Goal: Task Accomplishment & Management: Use online tool/utility

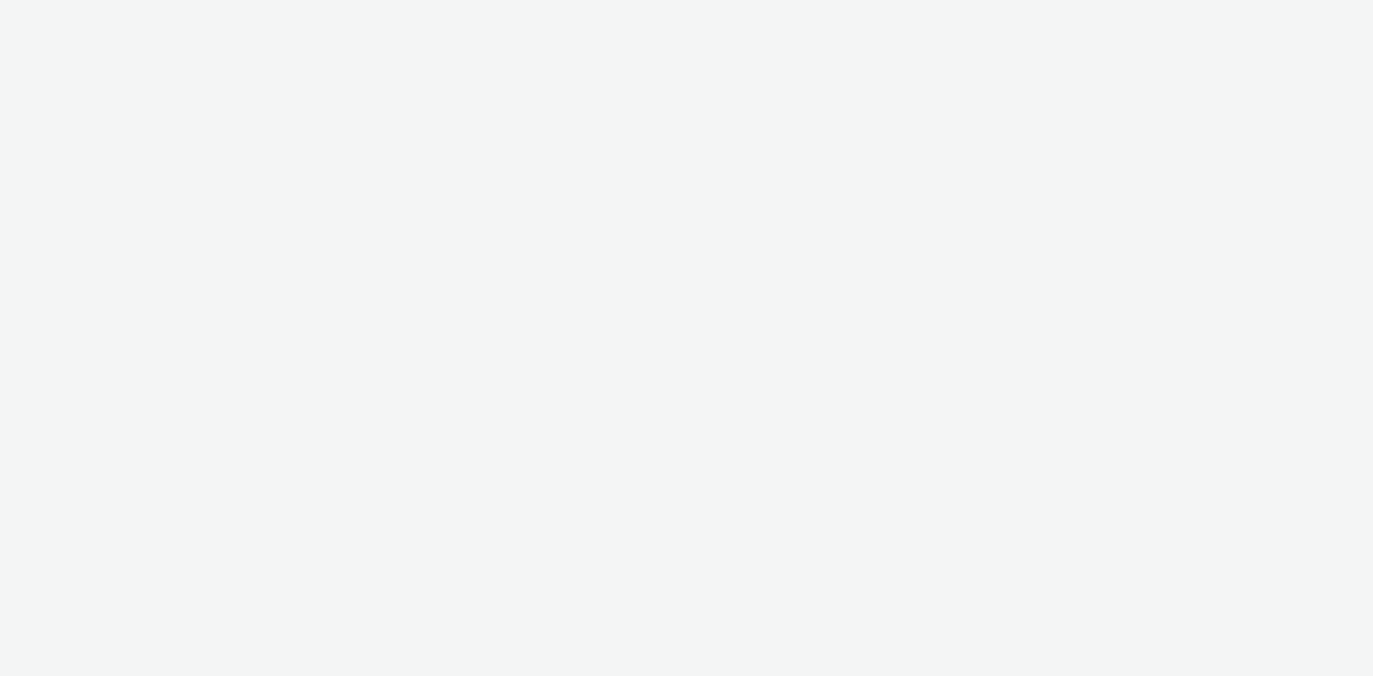
select select "d07aba32-d775-4fed-a722-f10c6504dd64"
select select "f97d6638-e0a1-4f7a-bf46-55015878e29e"
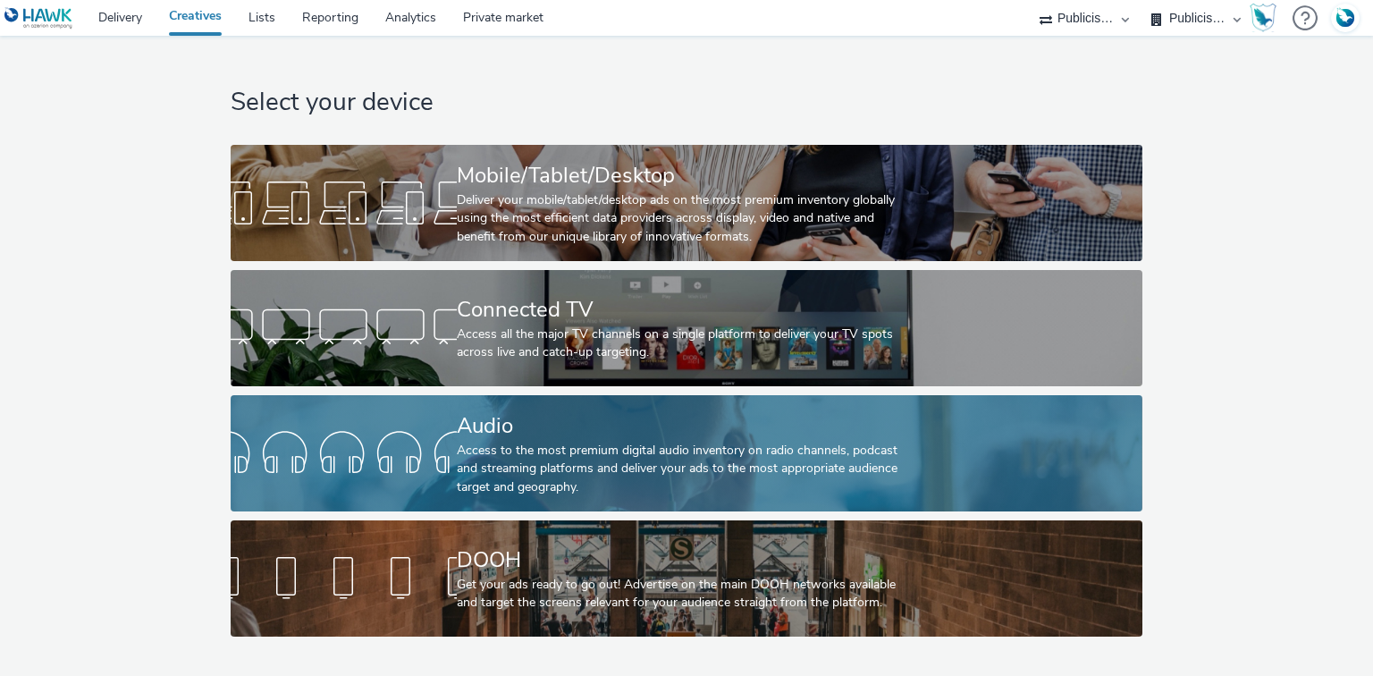
click at [554, 440] on div "Audio" at bounding box center [683, 425] width 452 height 31
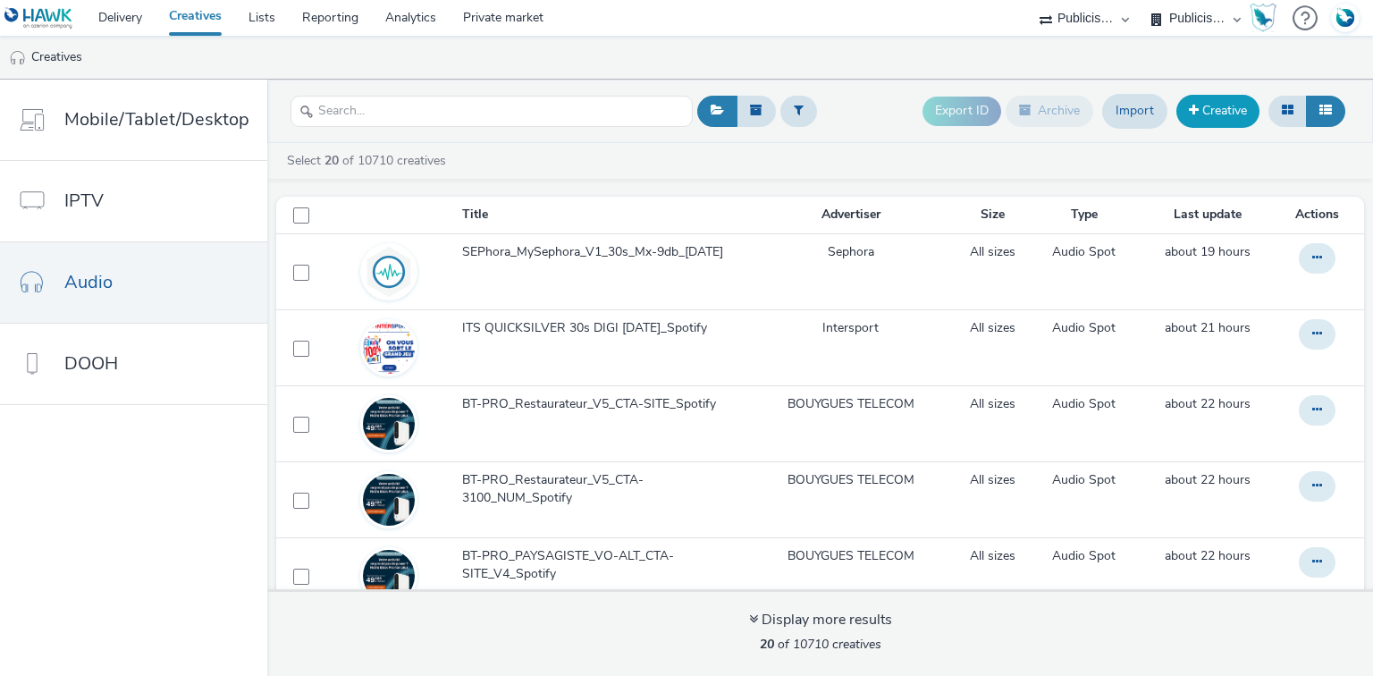
click at [1192, 116] on span at bounding box center [1194, 110] width 10 height 13
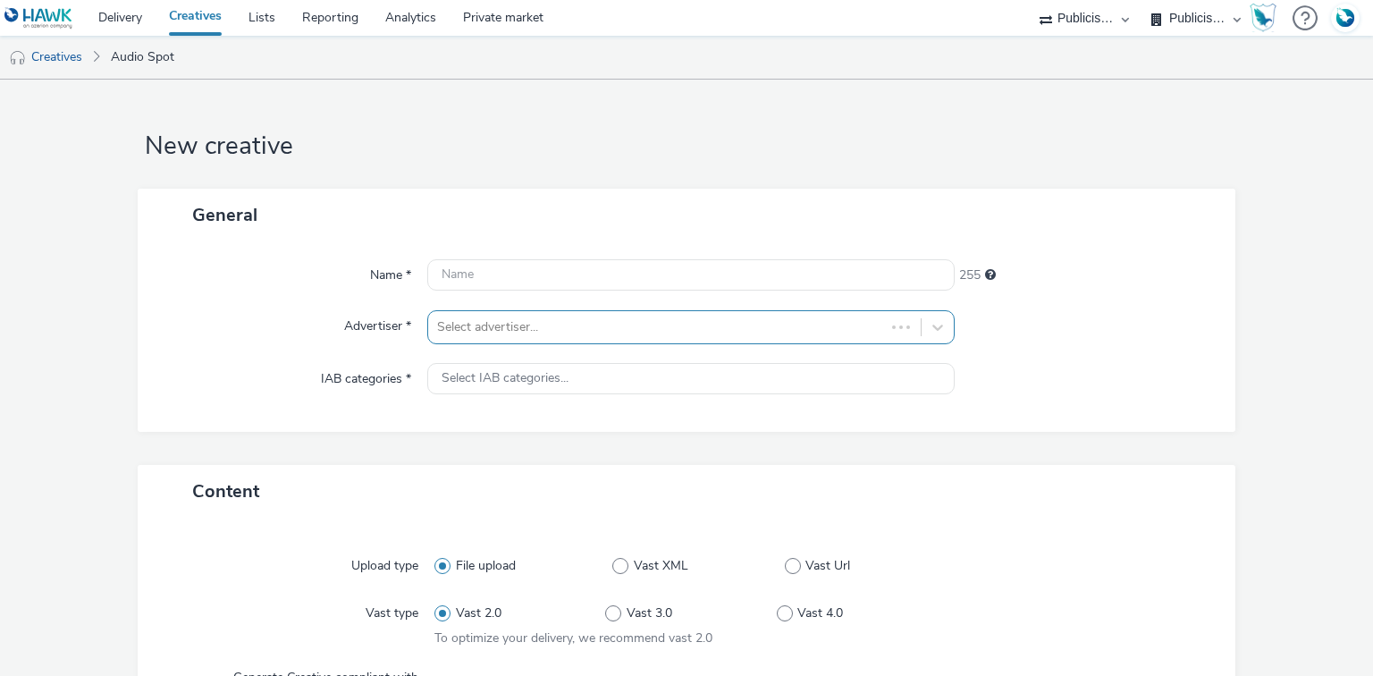
click at [570, 341] on div "Select advertiser..." at bounding box center [656, 327] width 456 height 29
type input "sep"
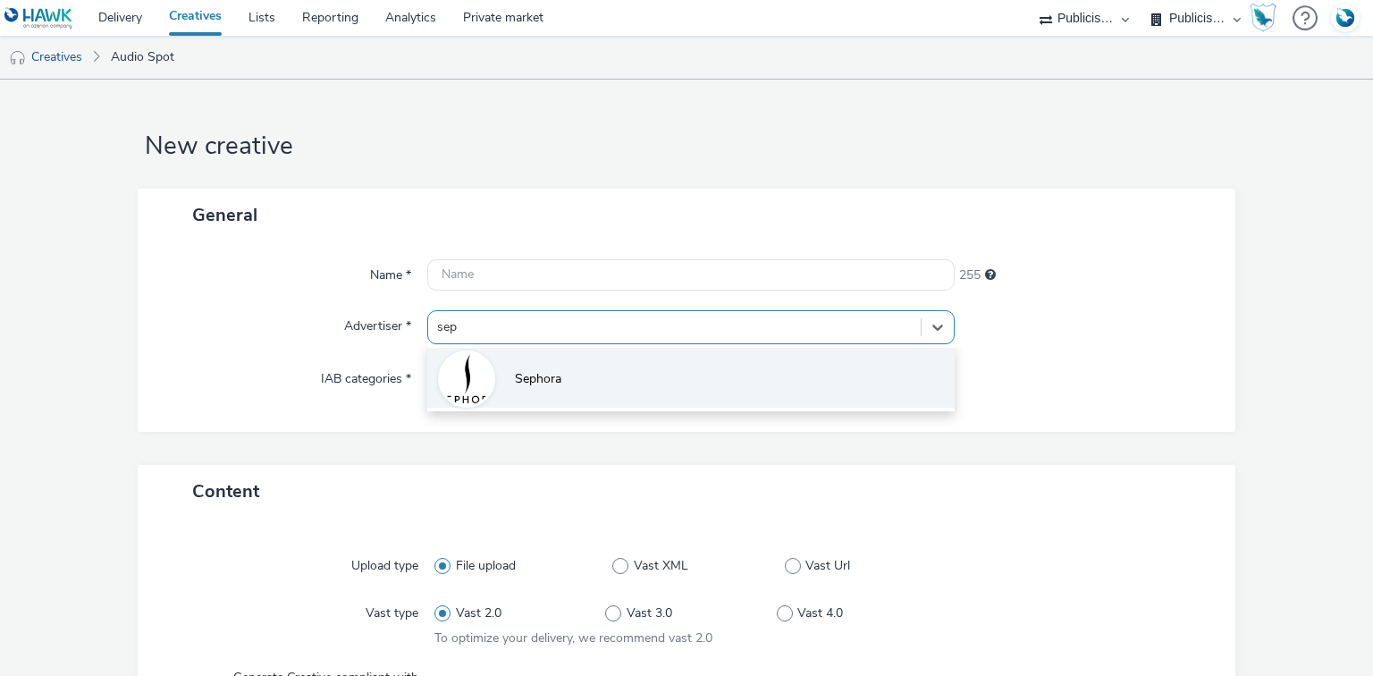
click at [518, 397] on li "Sephora" at bounding box center [690, 378] width 527 height 60
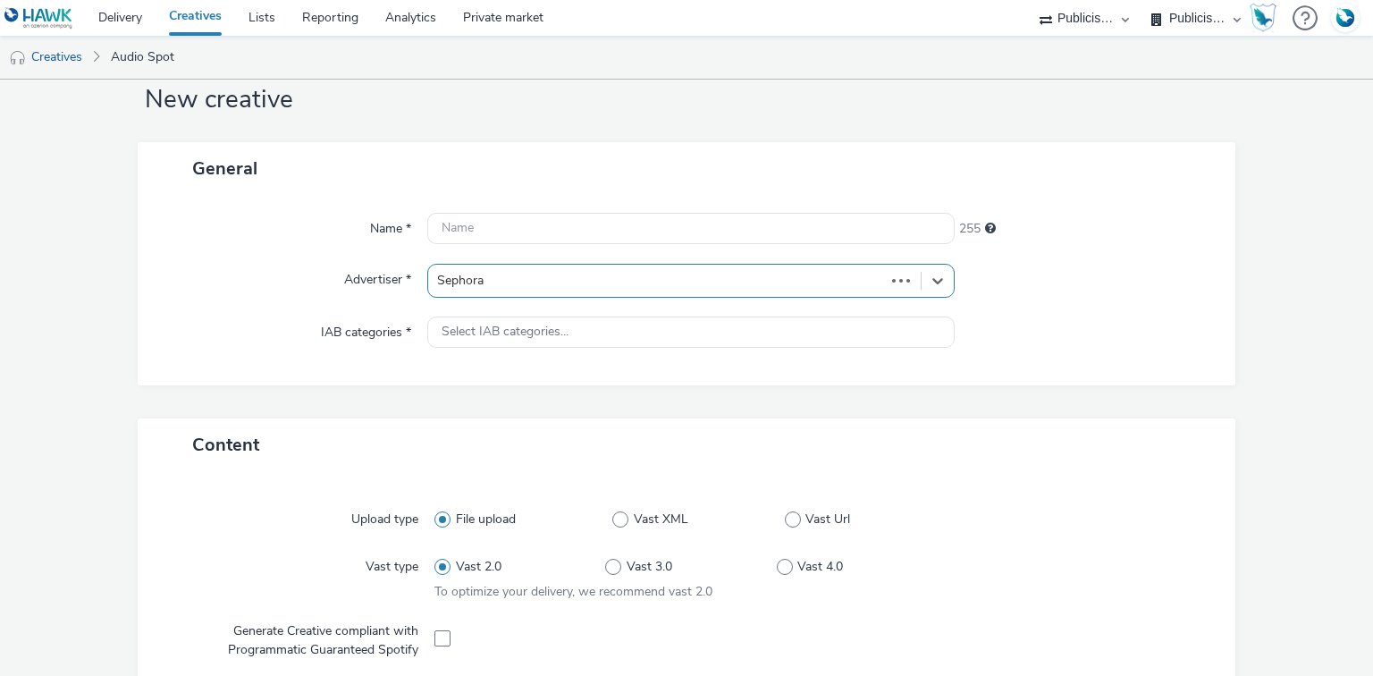
scroll to position [358, 0]
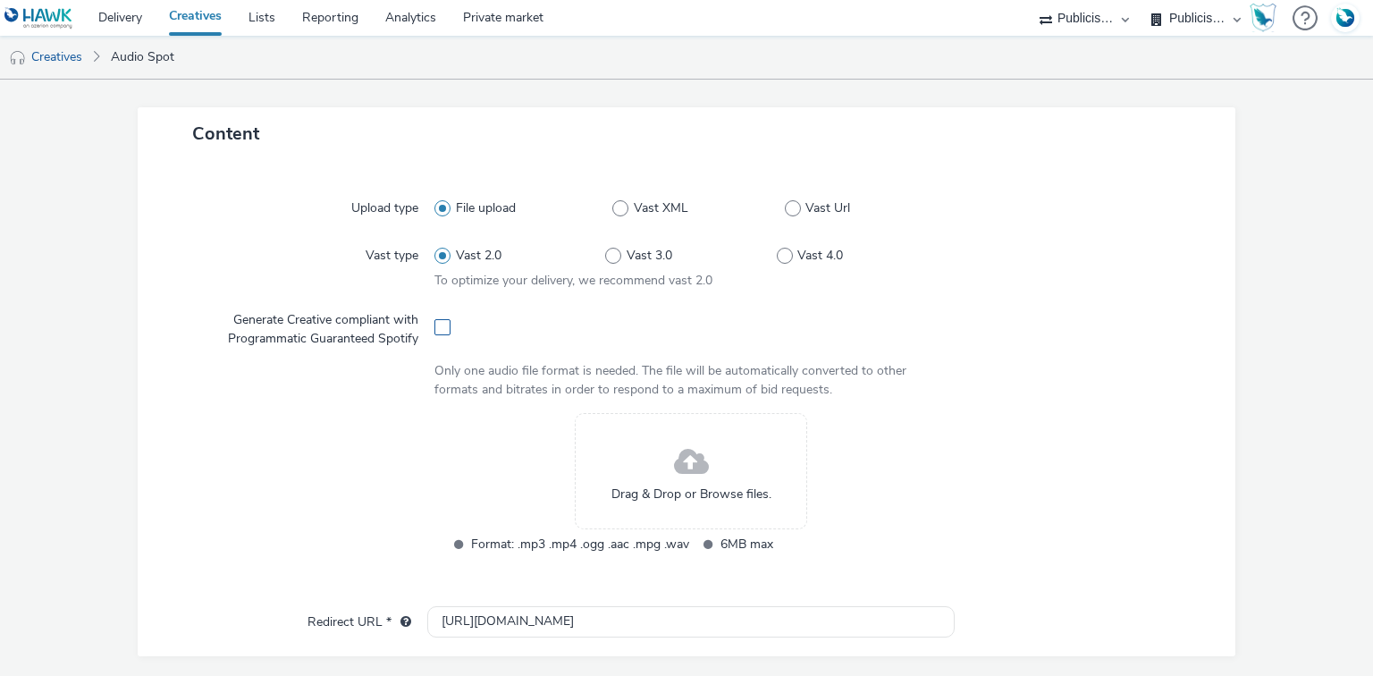
click at [441, 332] on span at bounding box center [442, 327] width 16 height 16
checkbox input "true"
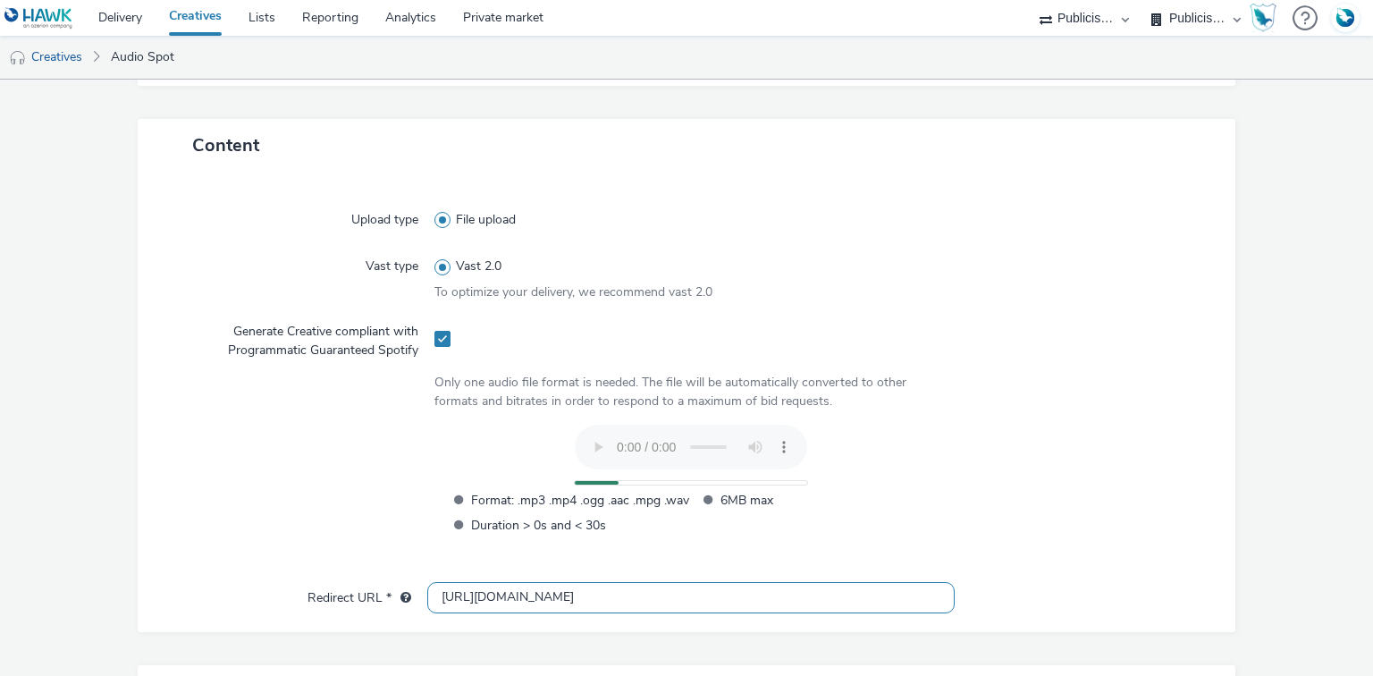
click at [459, 593] on input "[URL][DOMAIN_NAME]" at bounding box center [690, 597] width 527 height 31
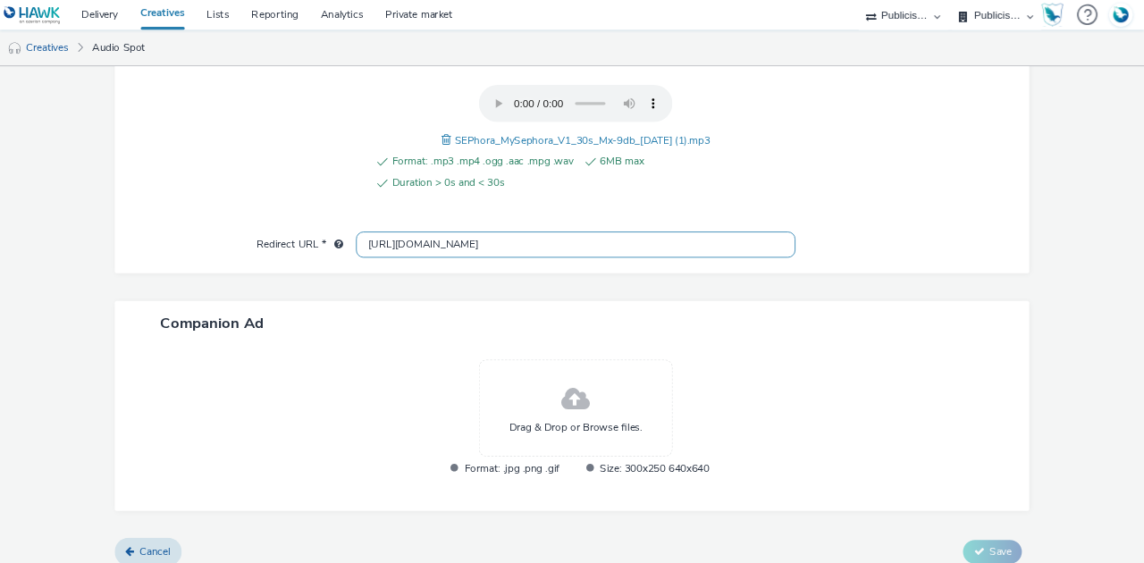
scroll to position [690, 0]
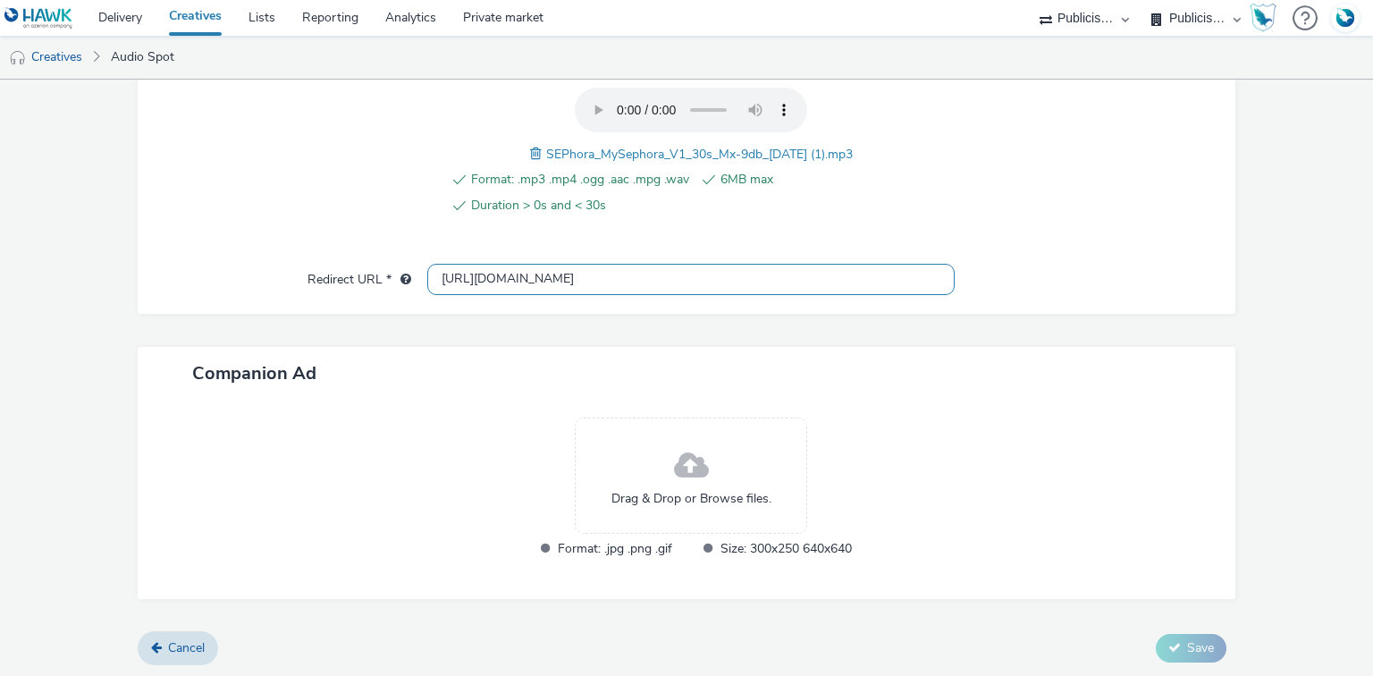
type input "[URL][DOMAIN_NAME]"
click at [599, 151] on span "SEPhora_MySephora_V1_30s_Mx-9db_[DATE] (1).mp3" at bounding box center [699, 154] width 307 height 17
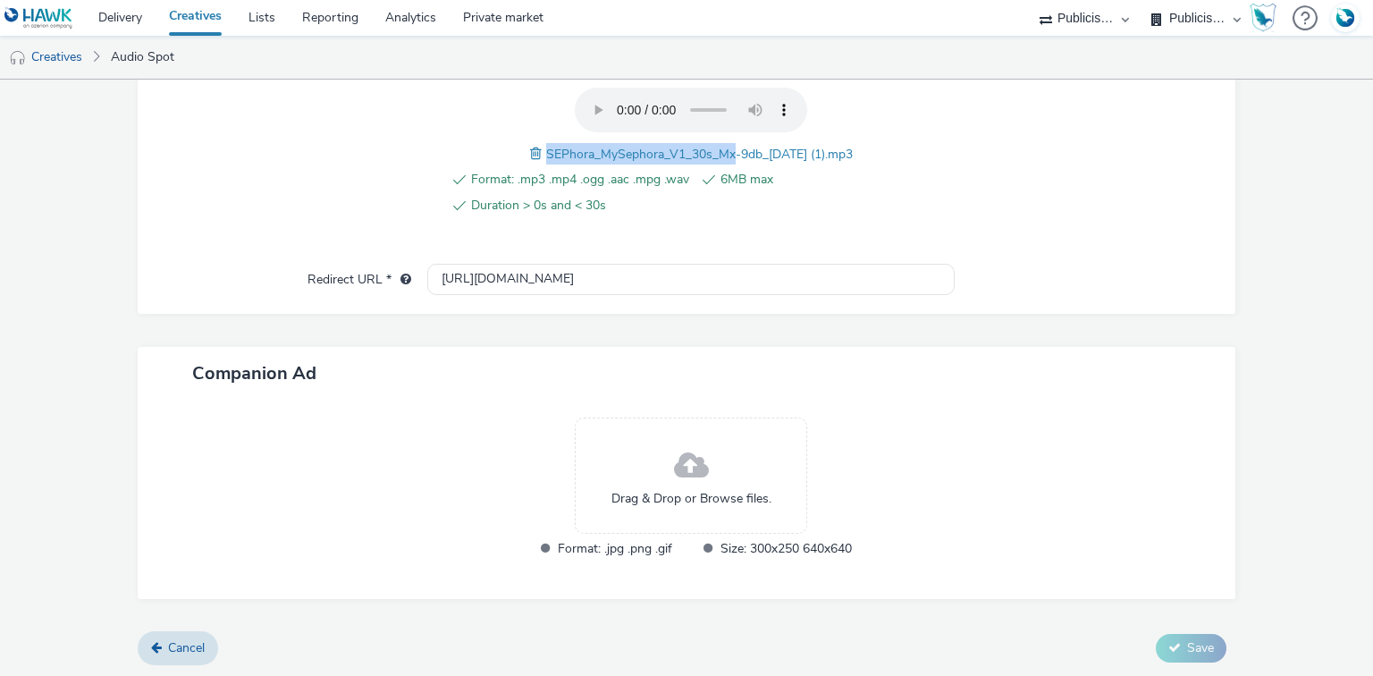
click at [599, 151] on span "SEPhora_MySephora_V1_30s_Mx-9db_[DATE] (1).mp3" at bounding box center [699, 154] width 307 height 17
copy span "SEPhora_MySephora_V1_30s_Mx-9db_[DATE] (1).mp3"
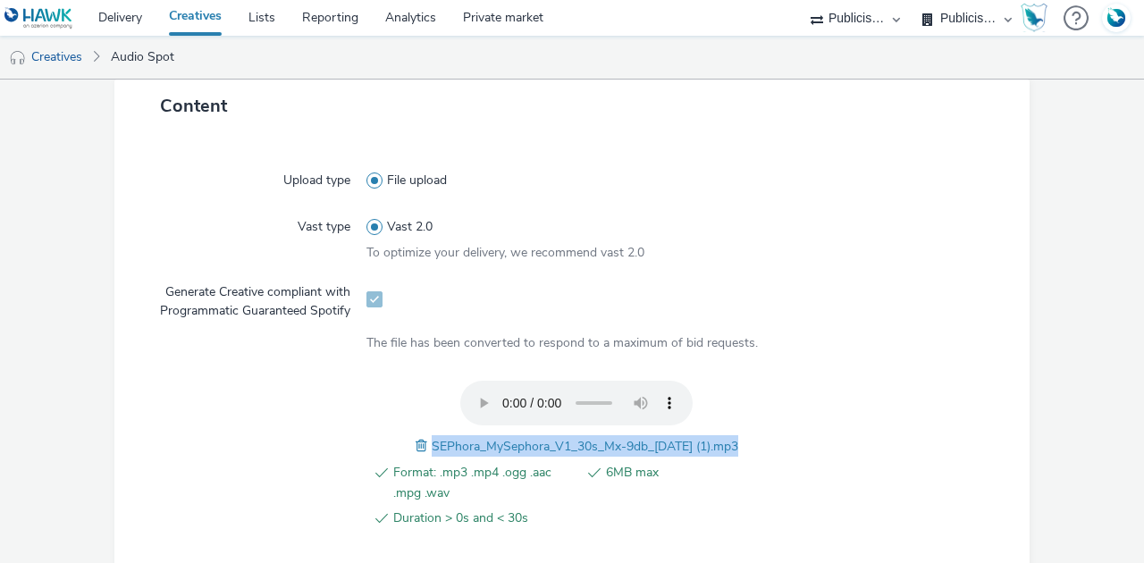
scroll to position [94, 0]
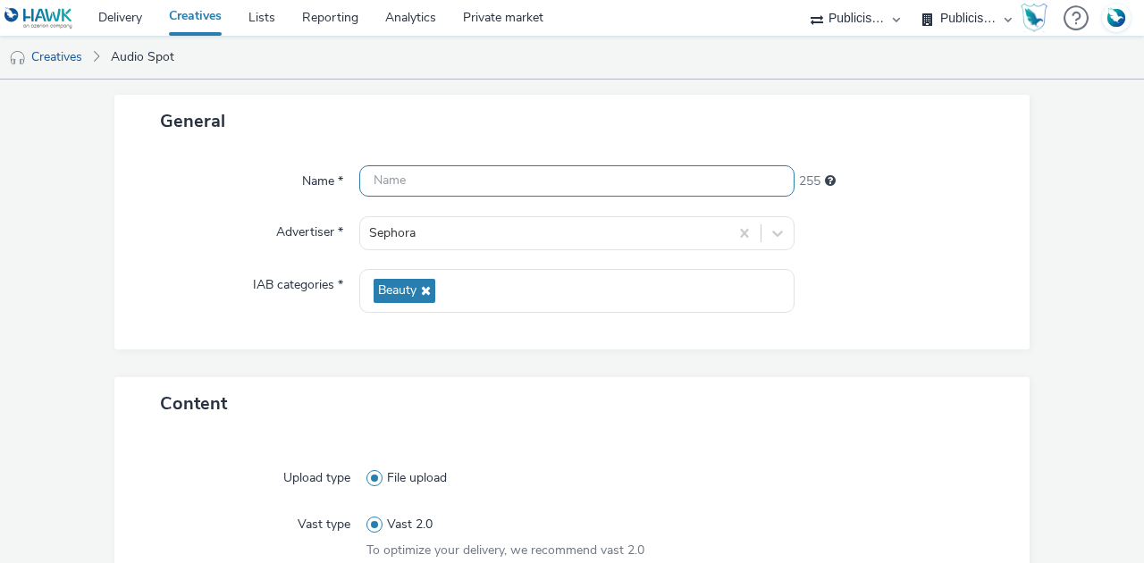
click at [393, 182] on input "text" at bounding box center [576, 180] width 435 height 31
paste input "SEPhora_MySephora_V1_30s_Mx-9db_[DATE] (1).mp3"
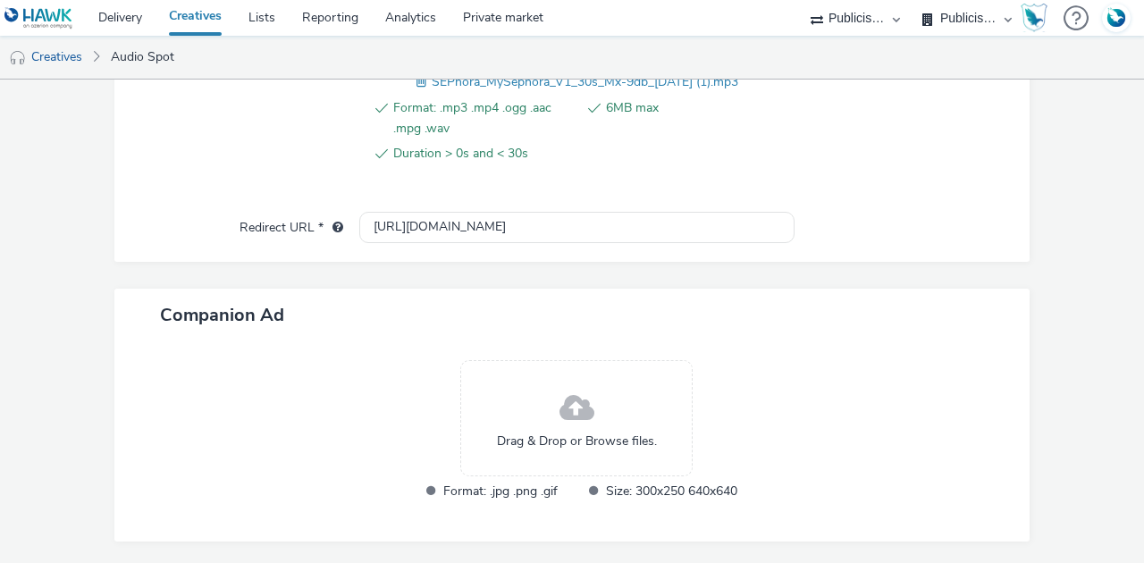
scroll to position [806, 0]
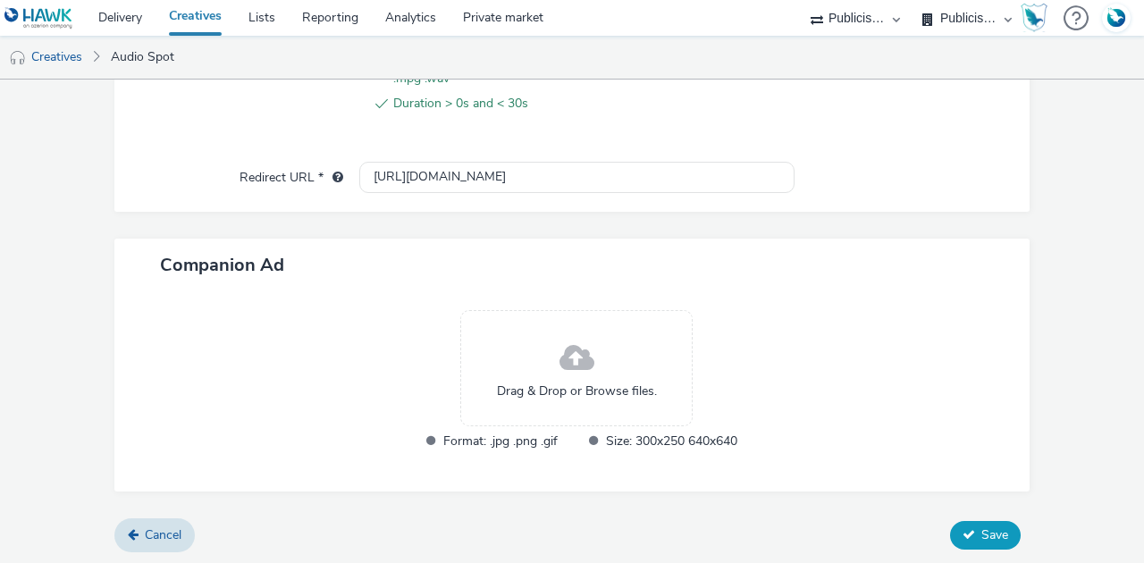
type input "SEPhora_MySephora_V1_30s_Mx-9db_[DATE]_Spotify"
click at [963, 529] on icon at bounding box center [969, 534] width 13 height 13
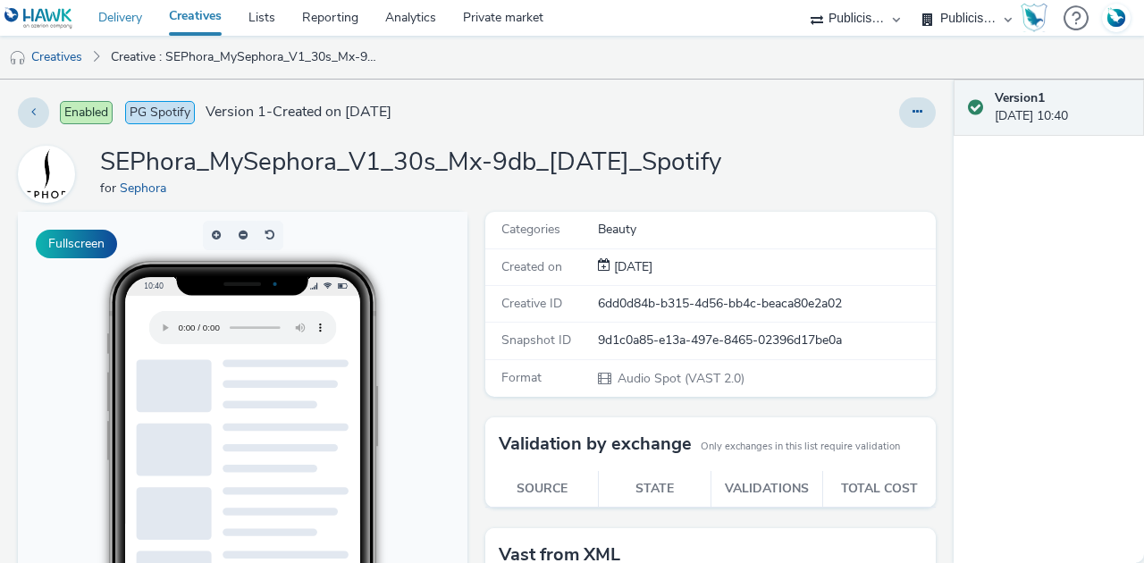
click at [127, 14] on link "Delivery" at bounding box center [120, 18] width 71 height 36
